Goal: Information Seeking & Learning: Learn about a topic

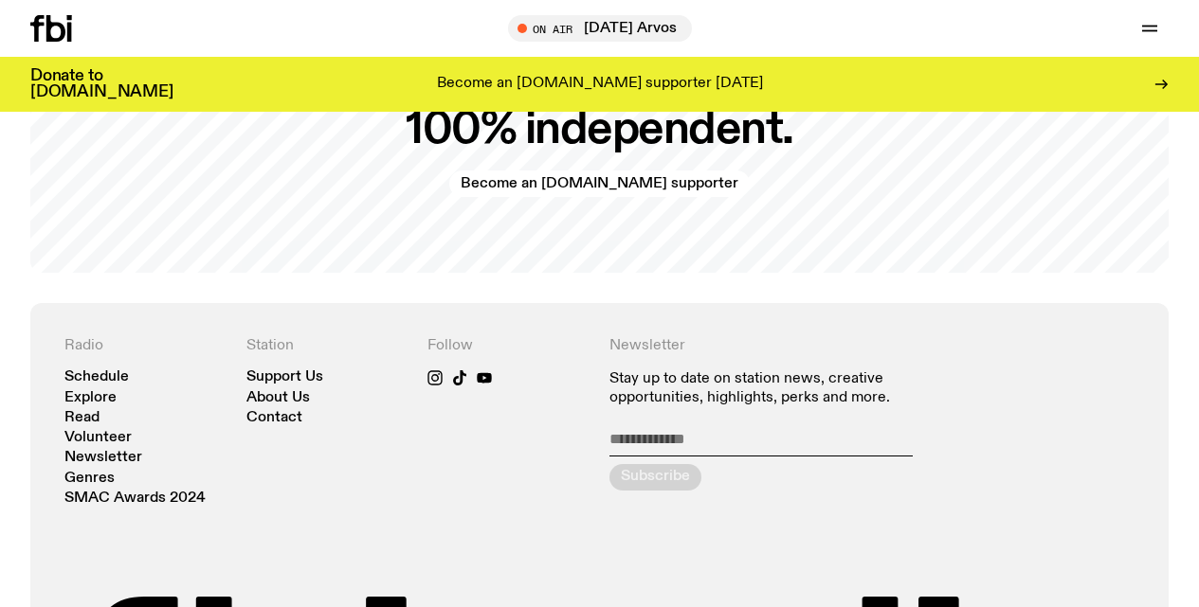
scroll to position [3655, 0]
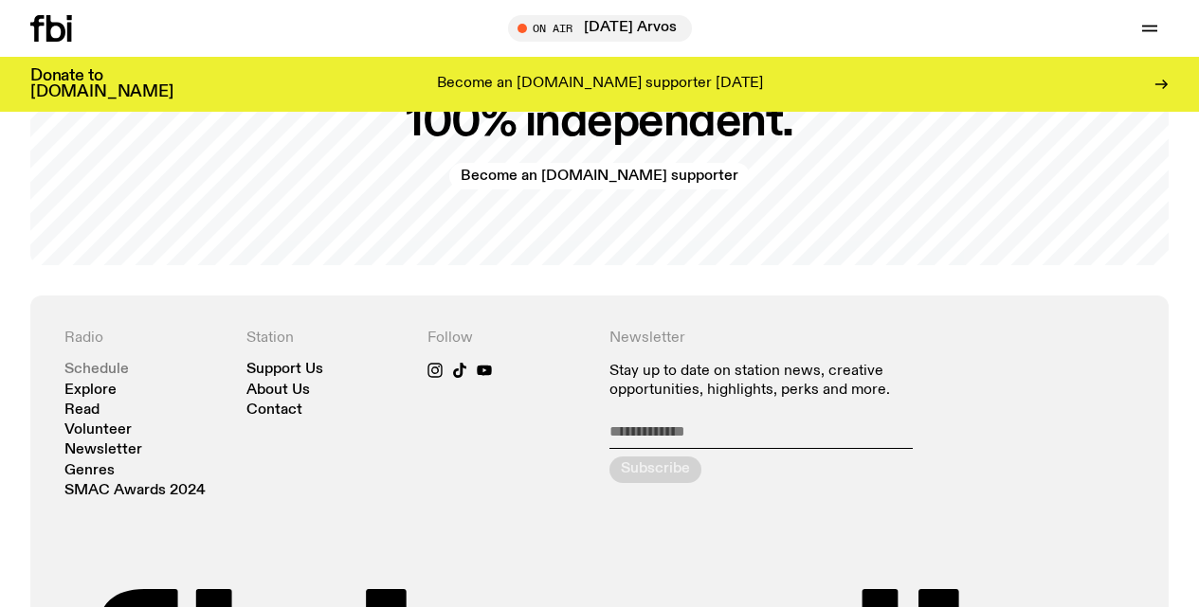
click at [109, 375] on link "Schedule" at bounding box center [96, 370] width 64 height 14
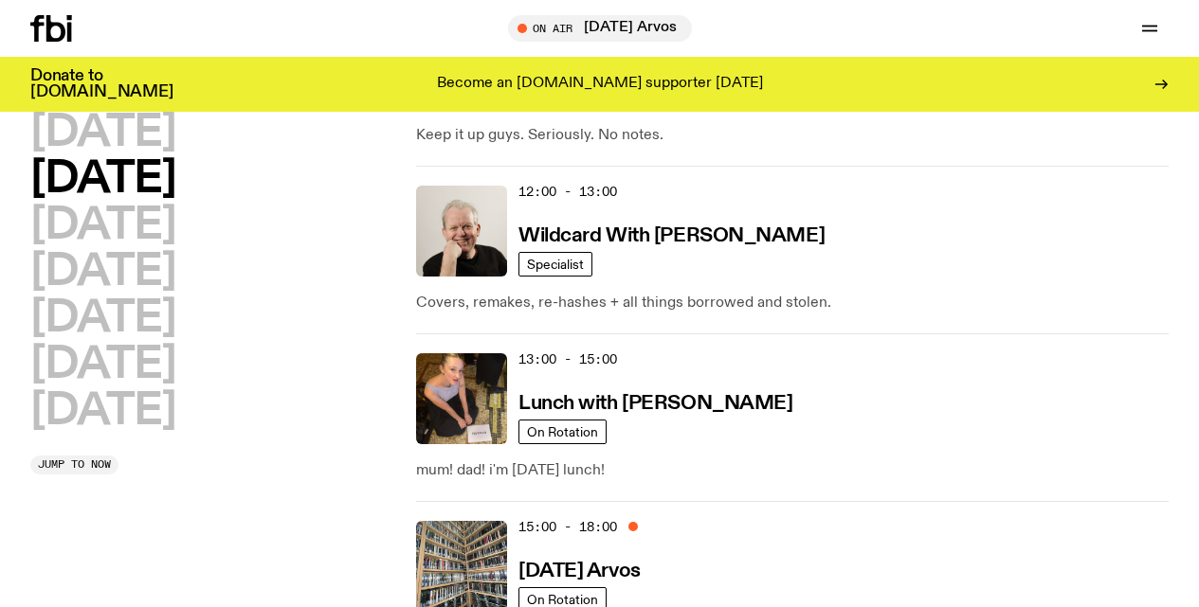
scroll to position [526, 0]
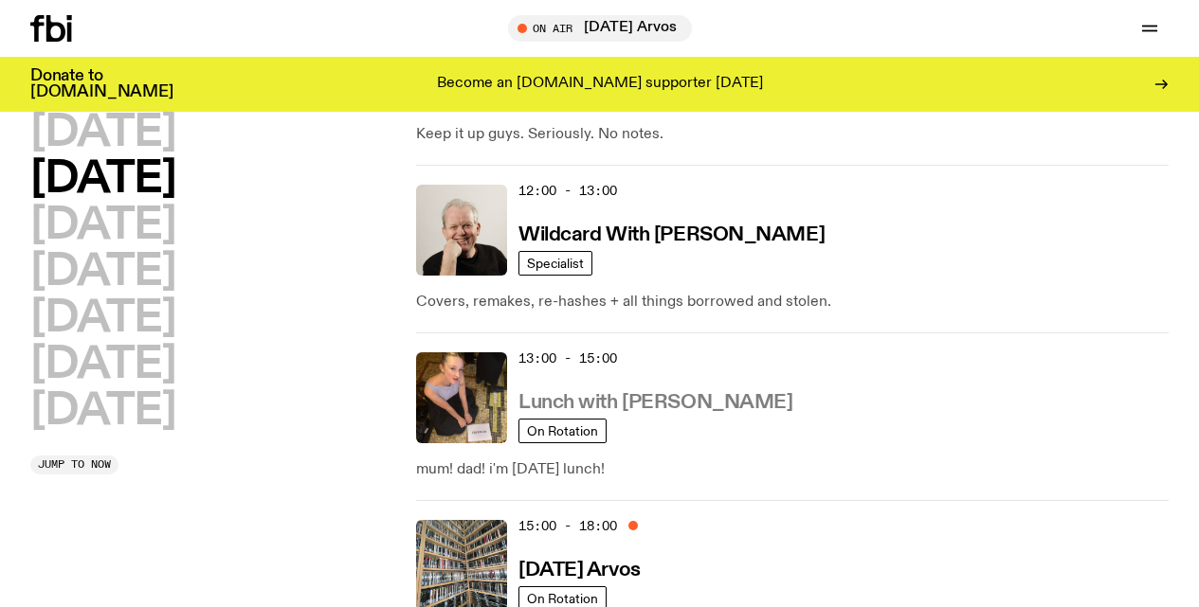
click at [591, 400] on h3 "Lunch with [PERSON_NAME]" at bounding box center [655, 403] width 274 height 20
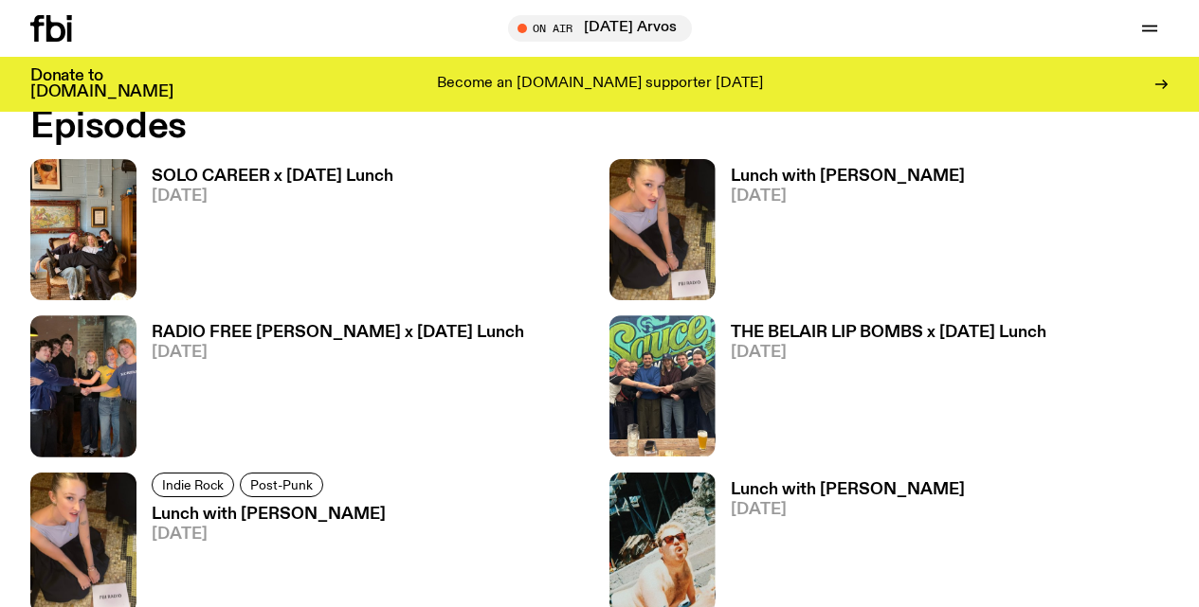
scroll to position [1060, 0]
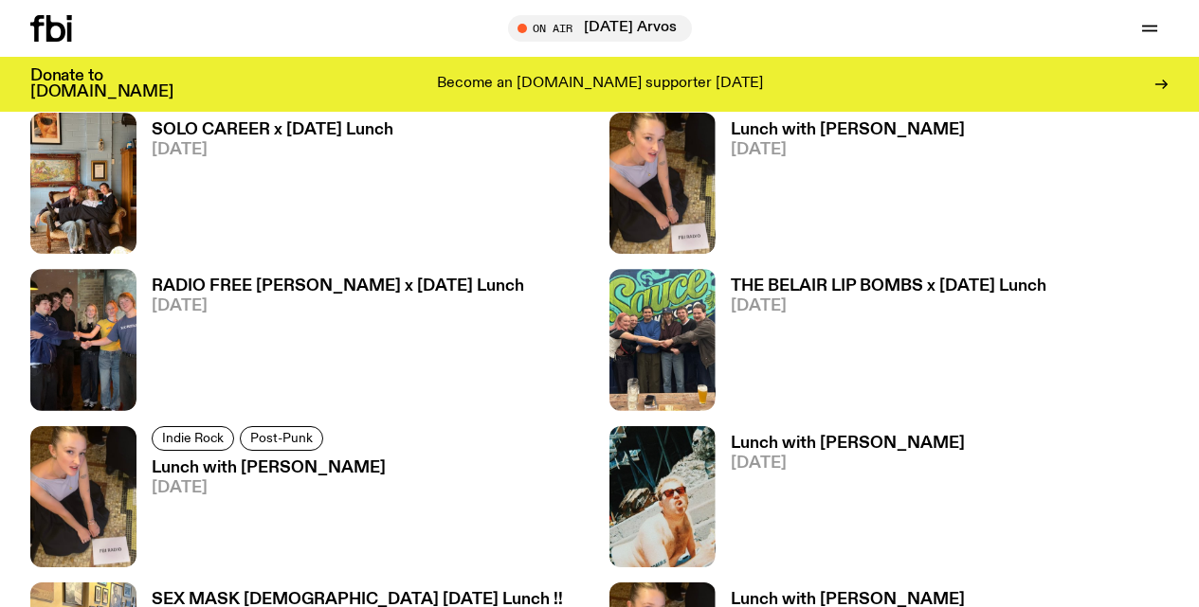
click at [202, 127] on h3 "SOLO CAREER x [DATE] Lunch" at bounding box center [273, 130] width 242 height 16
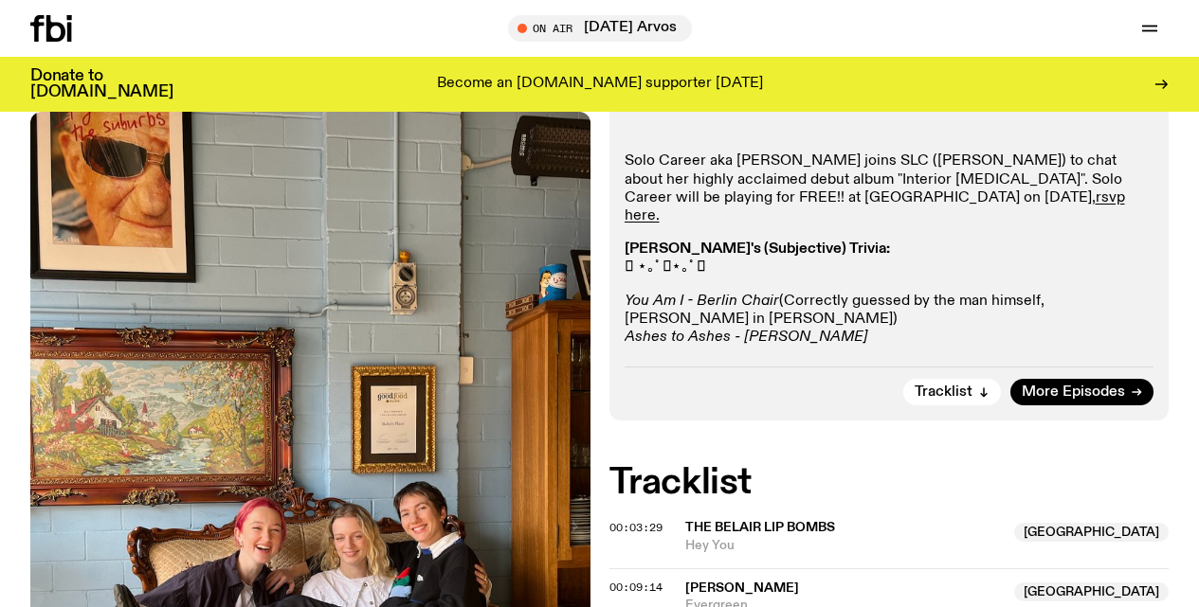
scroll to position [287, 0]
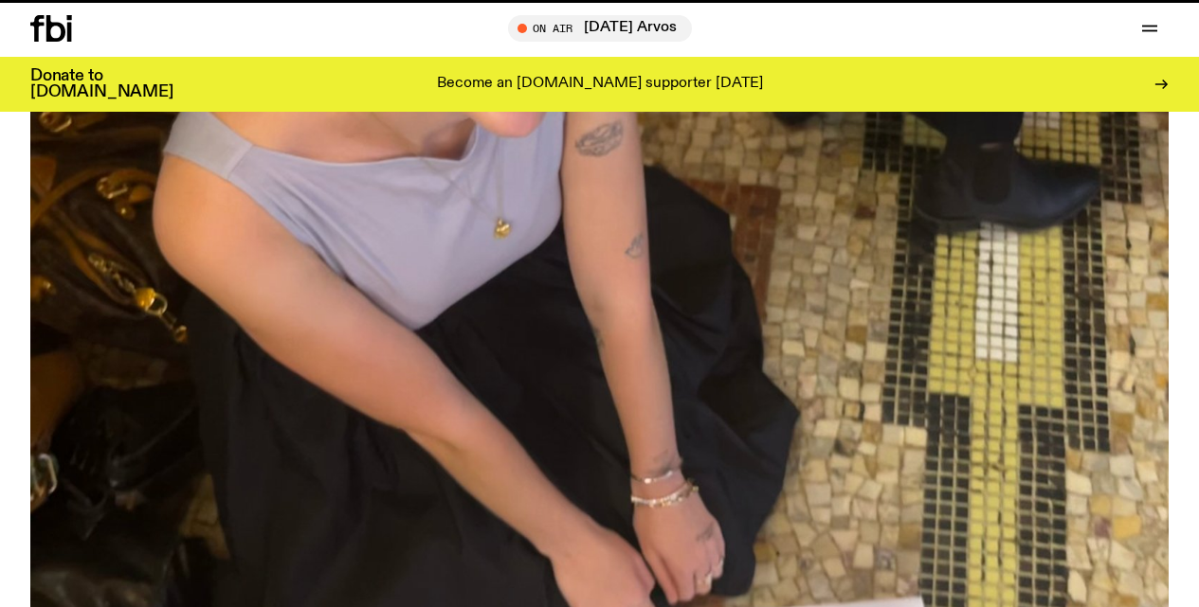
scroll to position [1060, 0]
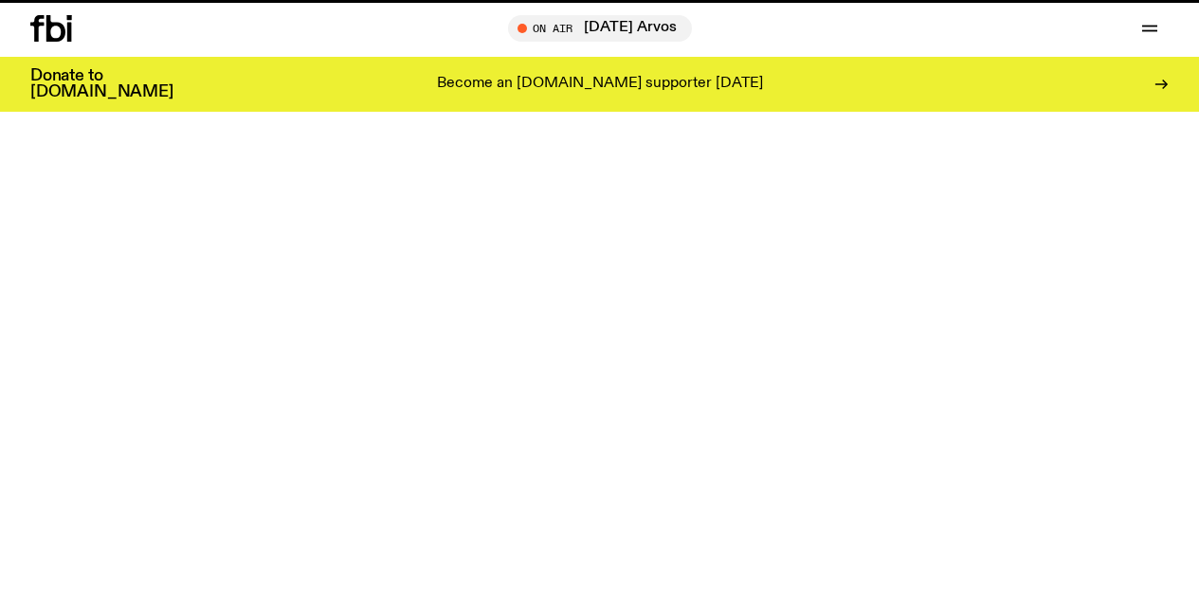
scroll to position [526, 0]
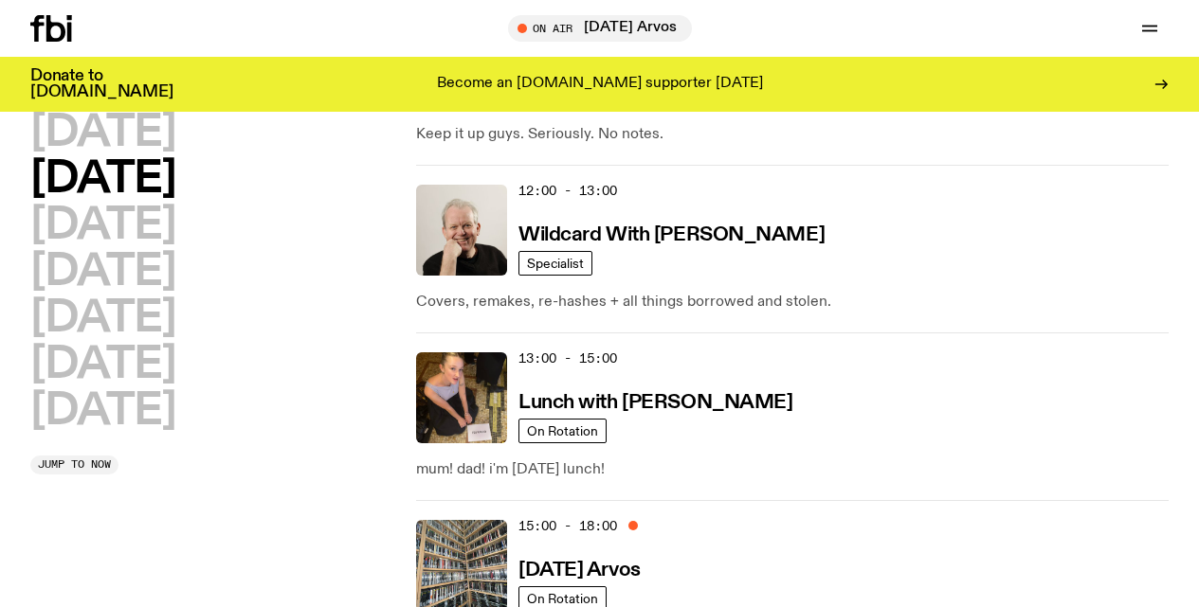
click at [363, 218] on div "[DATE] [DATE] [DATE] [DATE] [DATE] [DATE] [DATE]" at bounding box center [213, 272] width 367 height 321
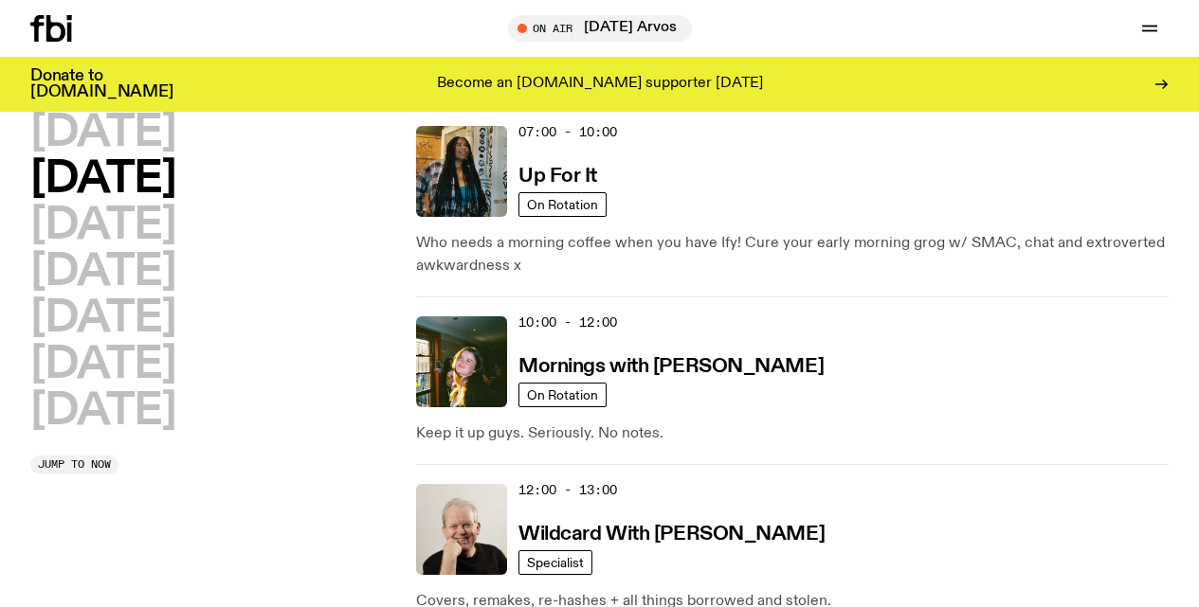
scroll to position [215, 0]
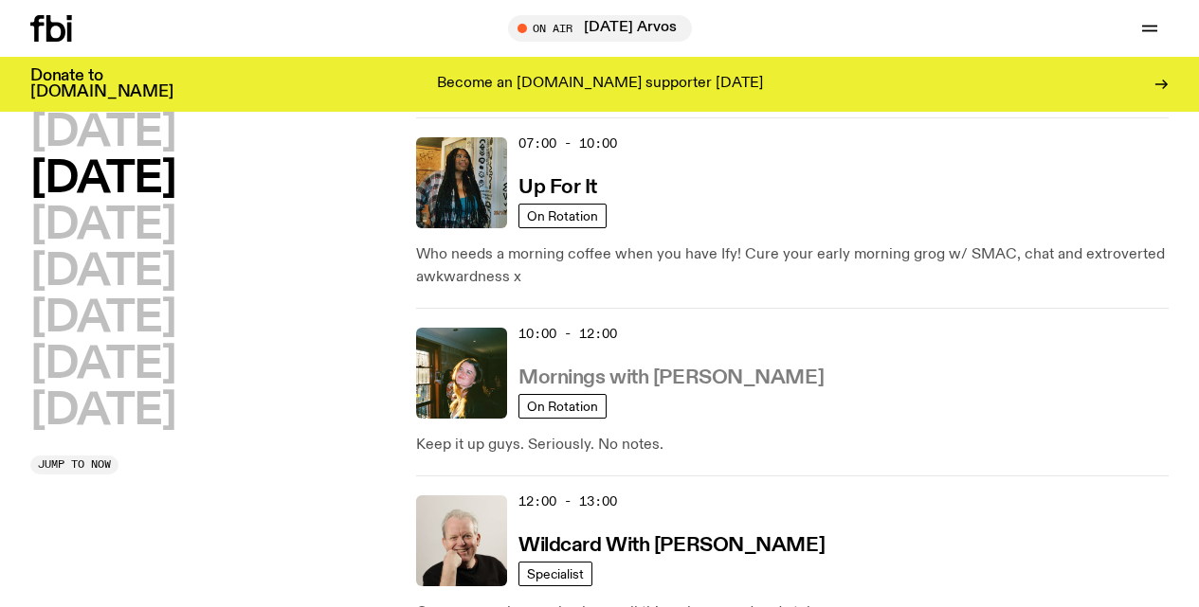
click at [613, 373] on h3 "Mornings with [PERSON_NAME]" at bounding box center [670, 379] width 305 height 20
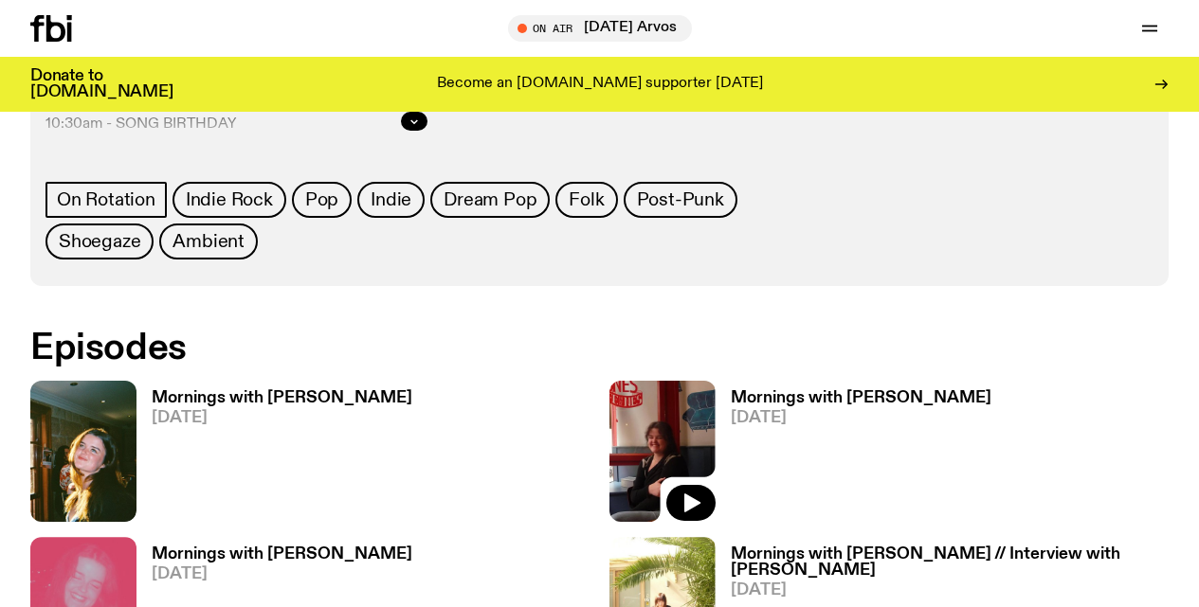
scroll to position [1034, 0]
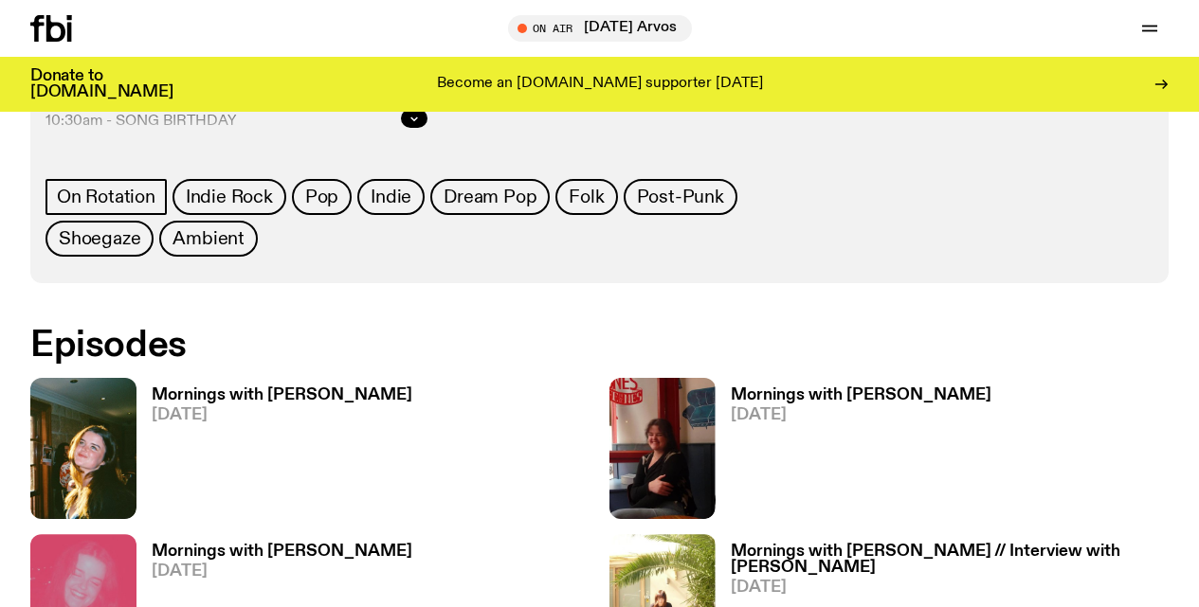
click at [769, 388] on h3 "Mornings with [PERSON_NAME]" at bounding box center [861, 396] width 261 height 16
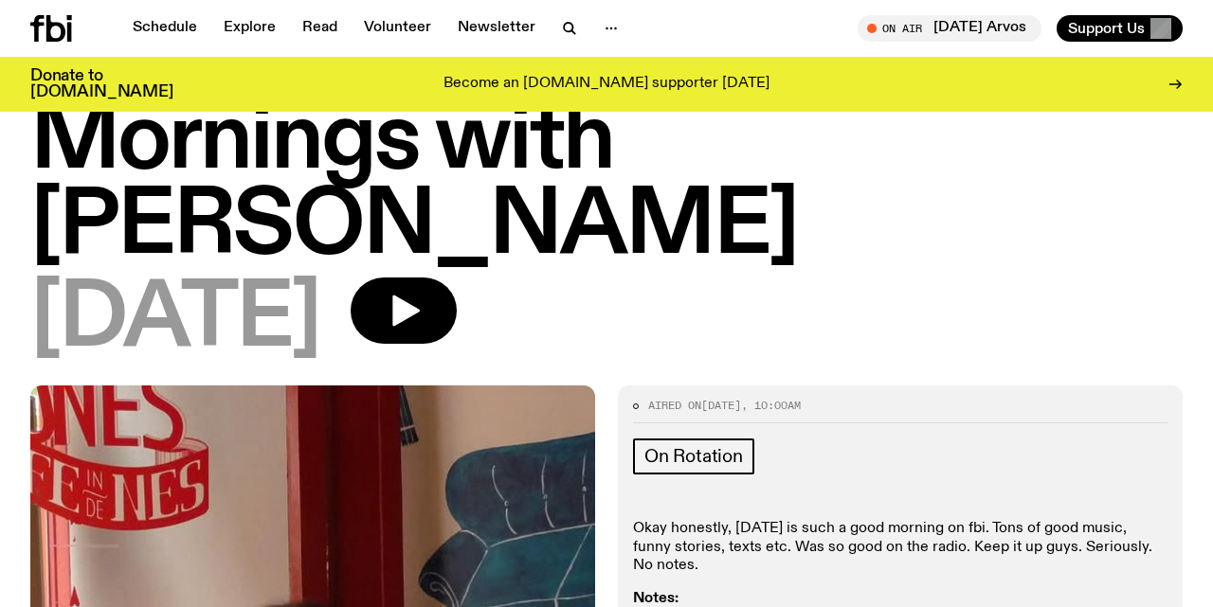
scroll to position [32, 0]
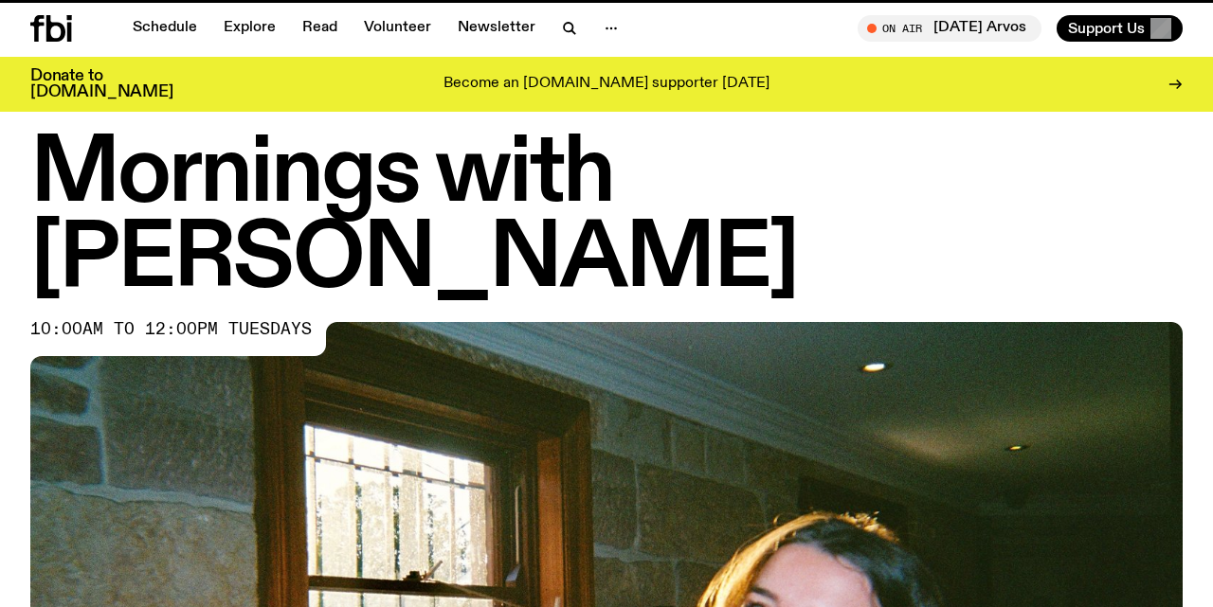
scroll to position [1034, 0]
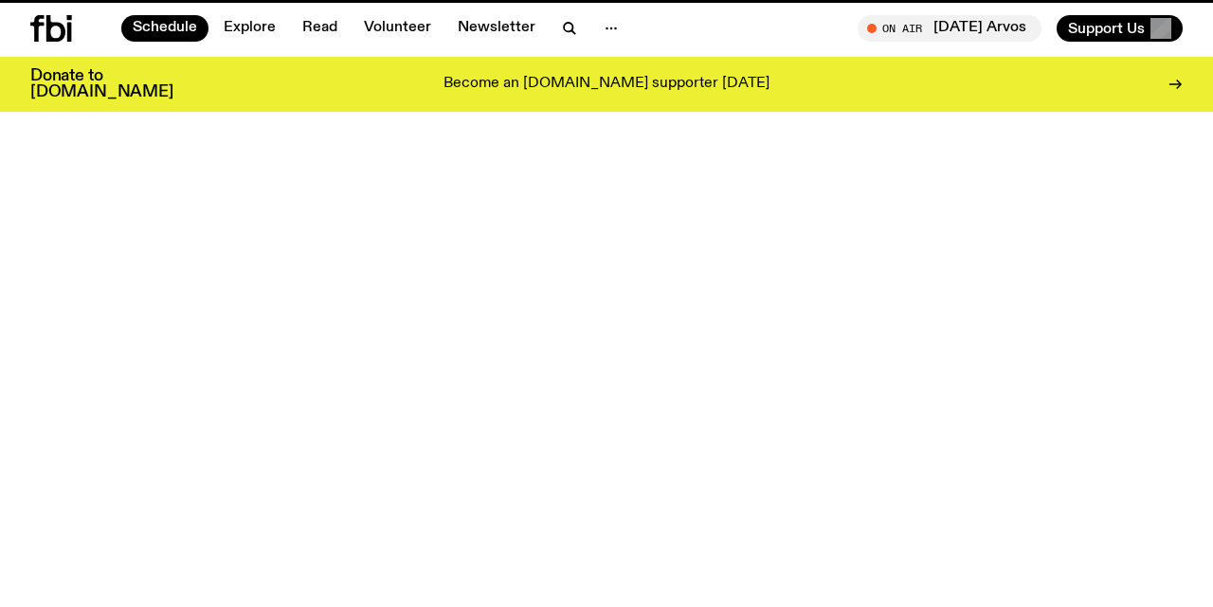
scroll to position [215, 0]
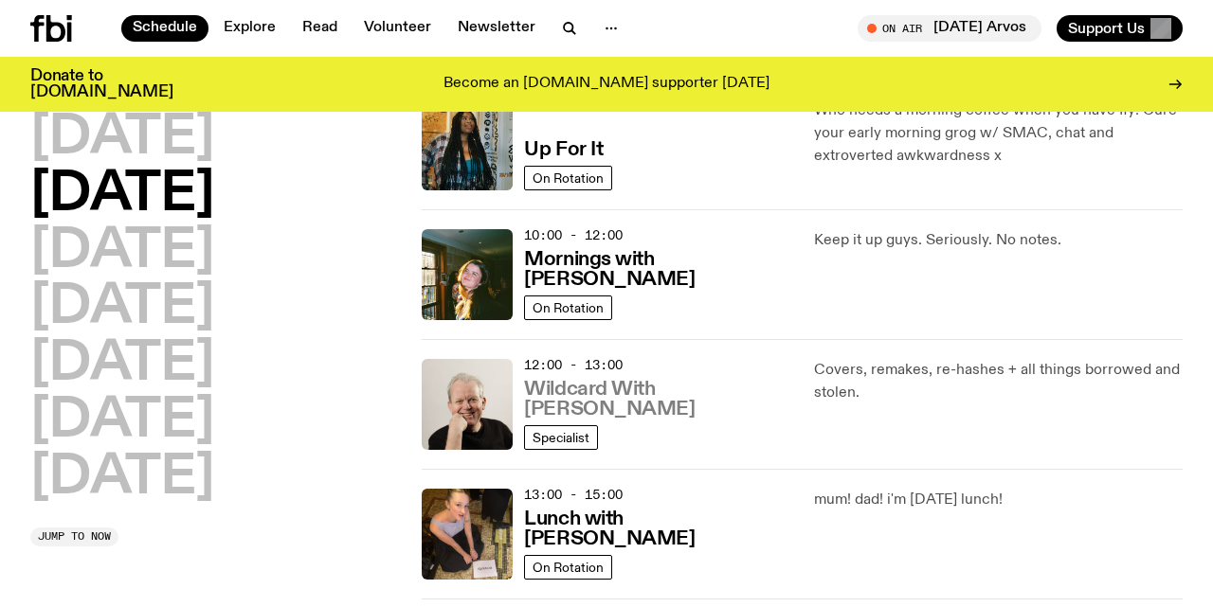
click at [626, 414] on h3 "Wildcard With [PERSON_NAME]" at bounding box center [657, 400] width 266 height 40
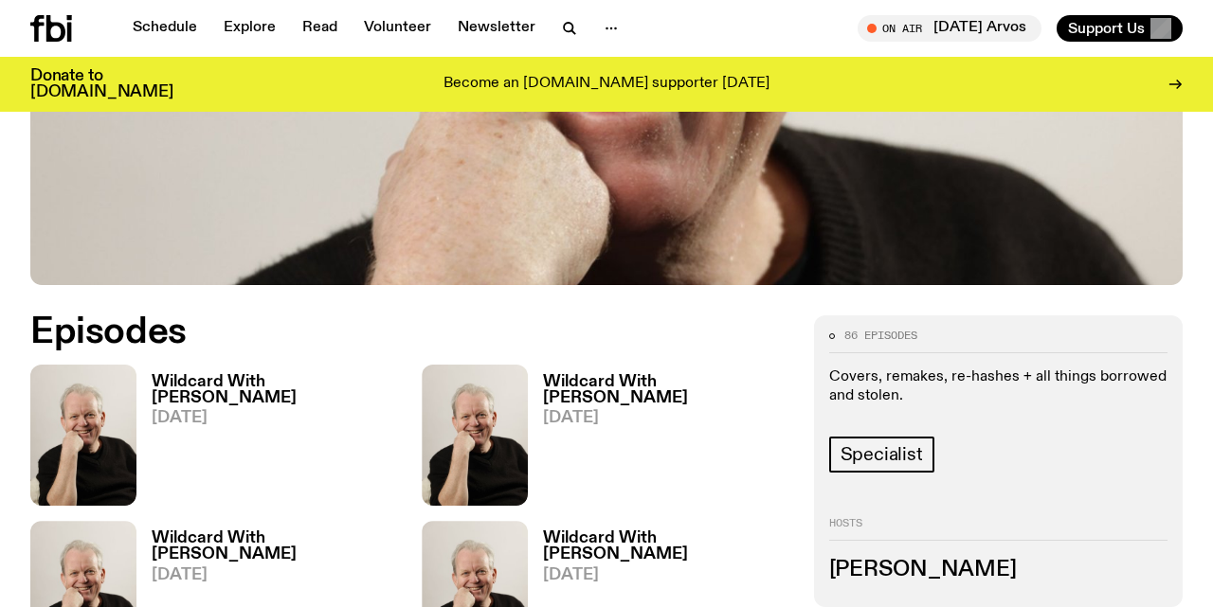
scroll to position [736, 0]
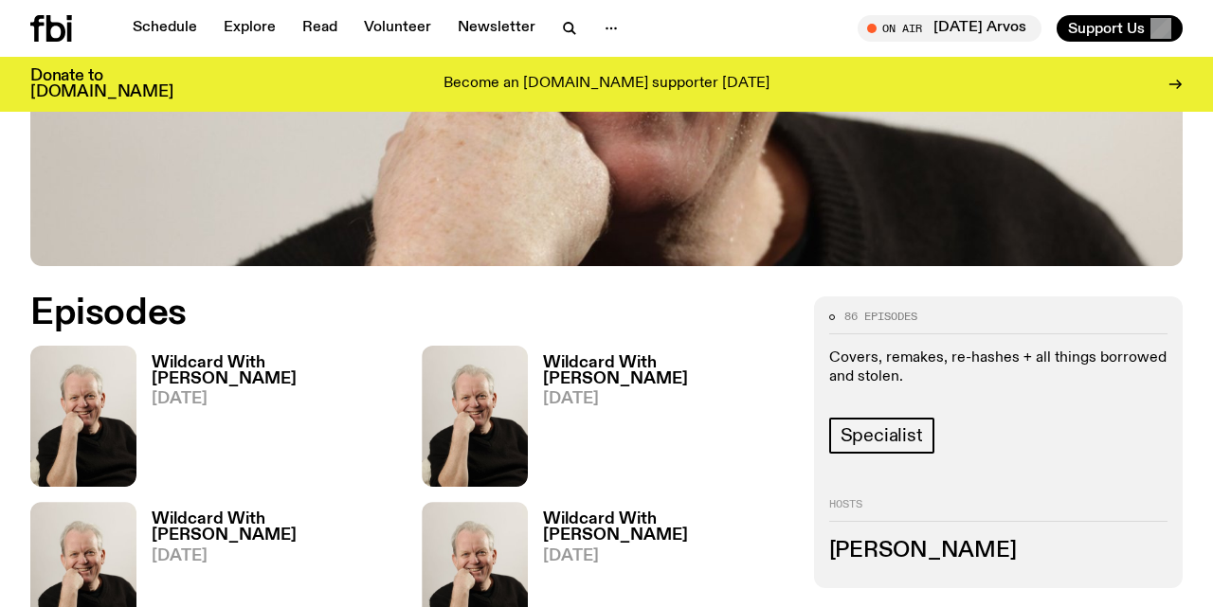
click at [244, 355] on h3 "Wildcard With [PERSON_NAME]" at bounding box center [275, 371] width 247 height 32
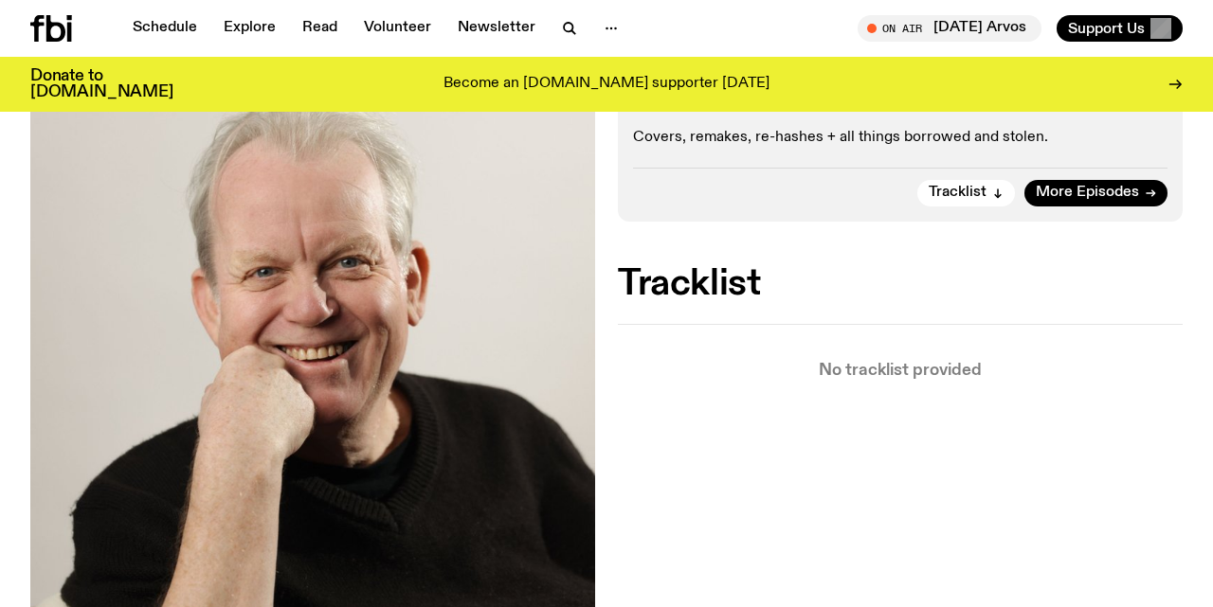
scroll to position [458, 0]
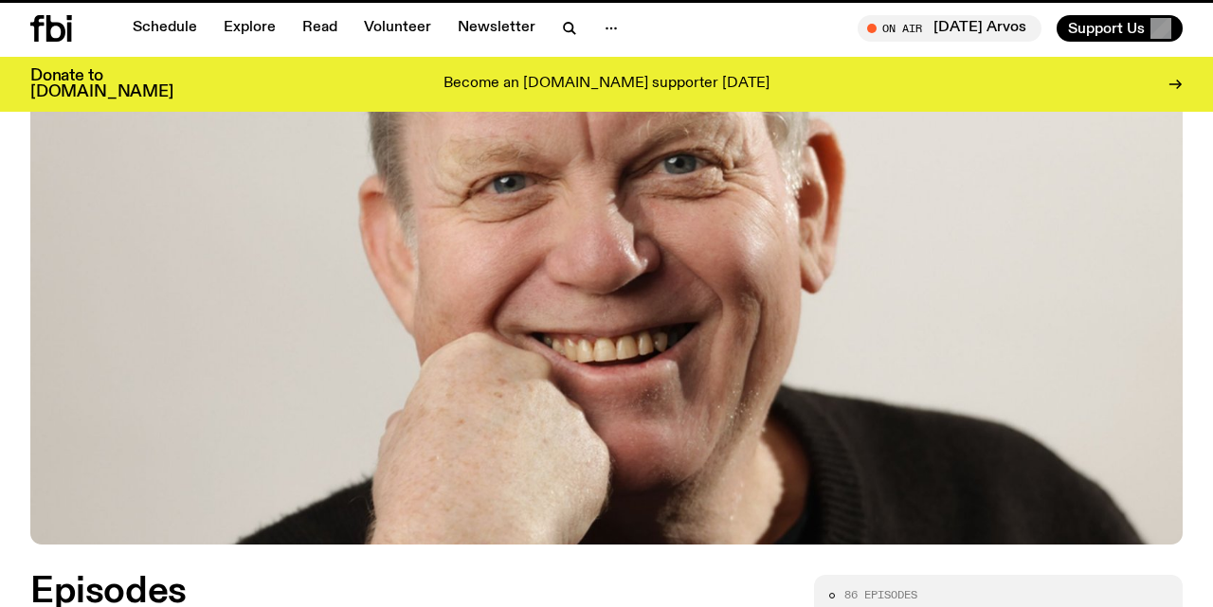
scroll to position [736, 0]
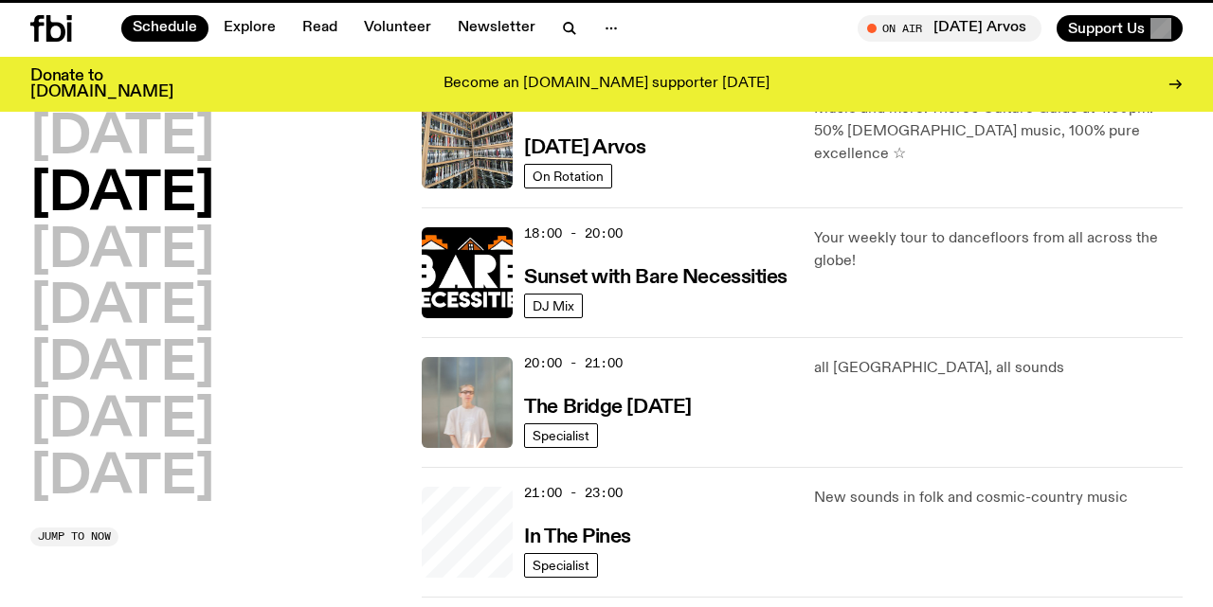
scroll to position [215, 0]
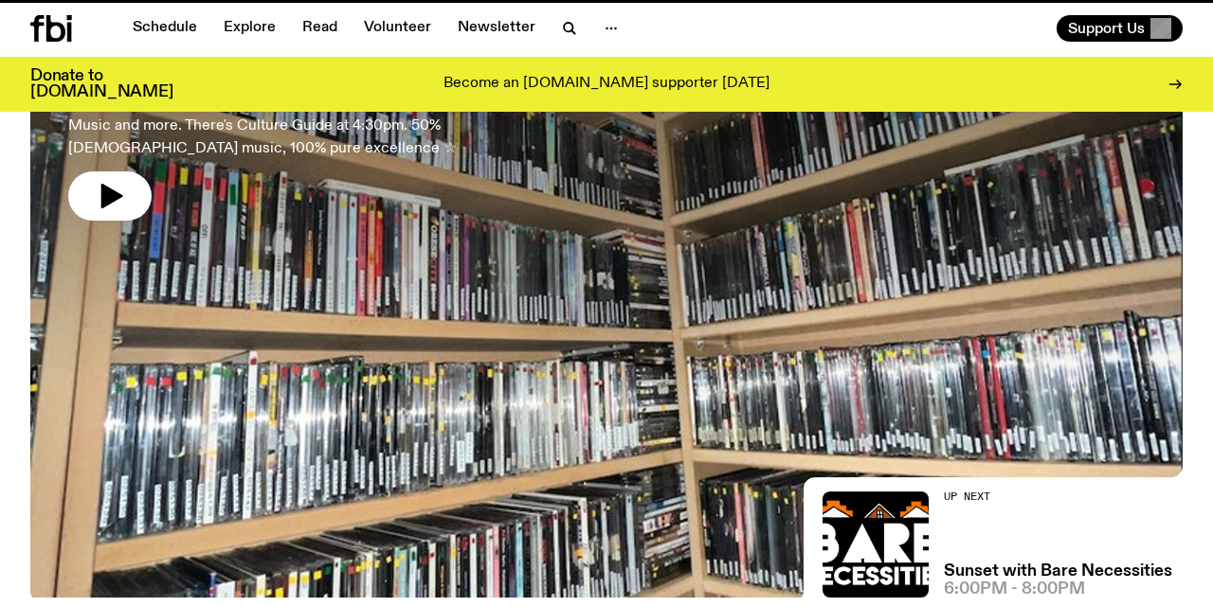
scroll to position [3655, 0]
